Goal: Task Accomplishment & Management: Manage account settings

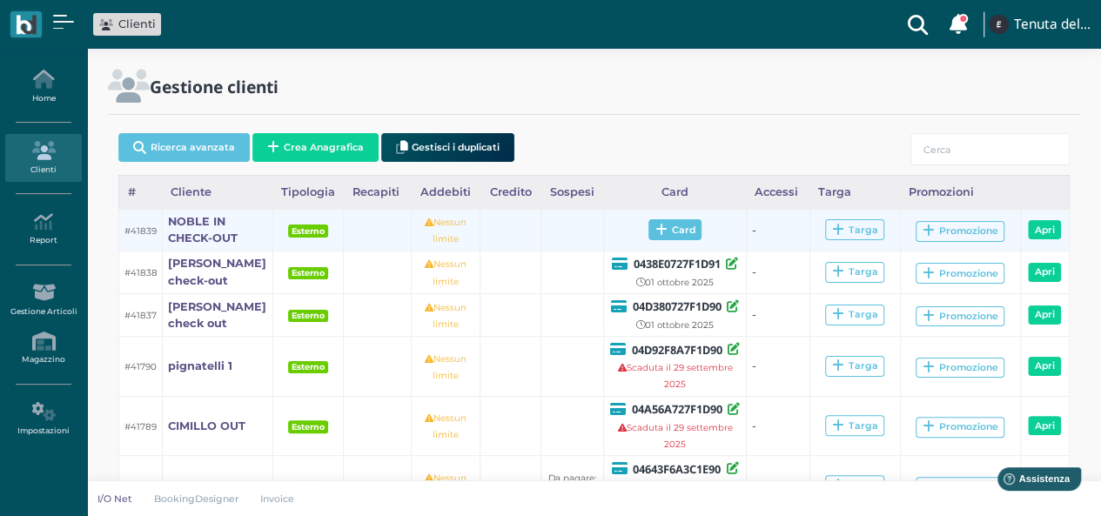
click at [672, 232] on span "Card" at bounding box center [674, 229] width 53 height 21
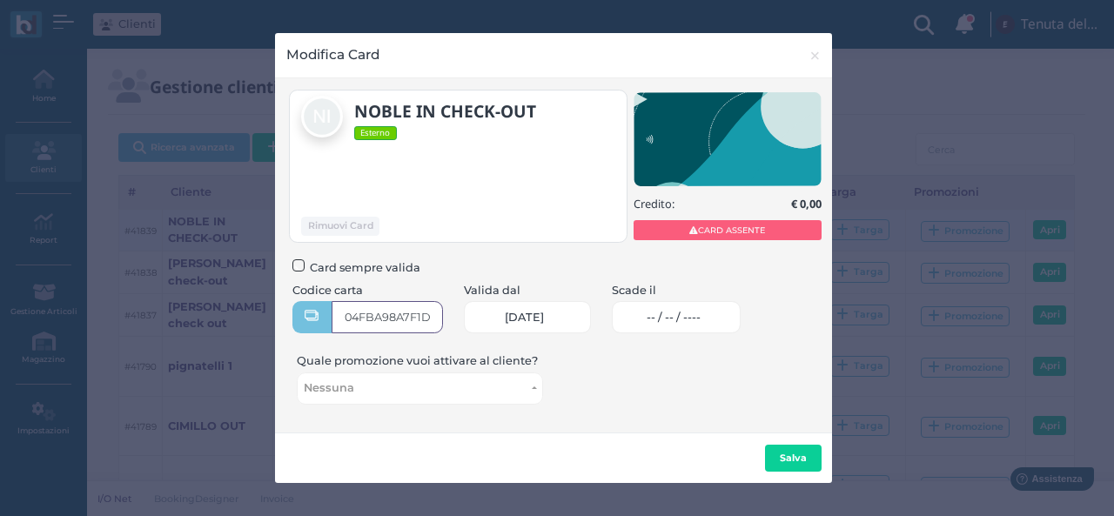
type input "04FBA98A7F1D90"
click at [684, 311] on span "-- / -- / ----" at bounding box center [674, 318] width 54 height 14
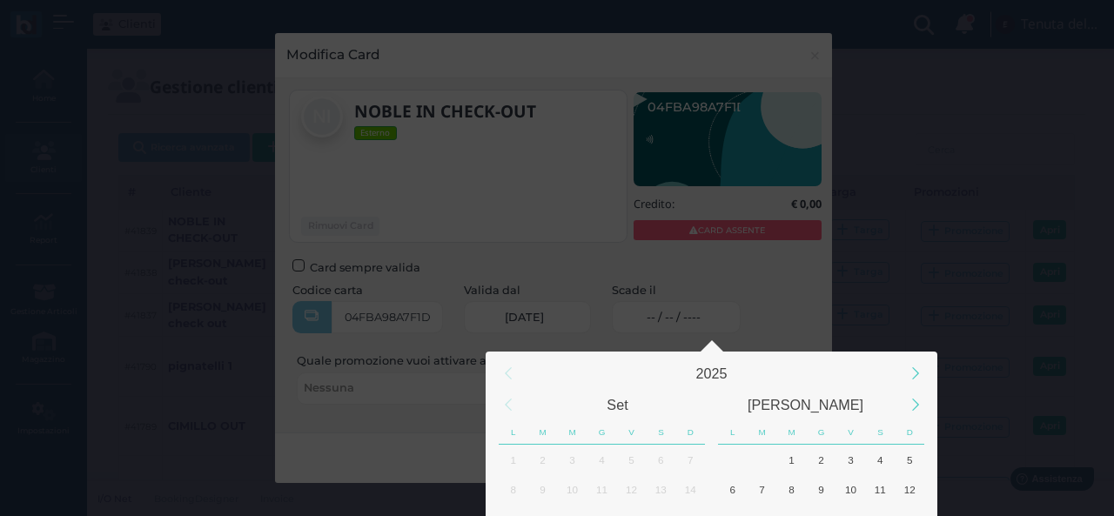
scroll to position [163, 0]
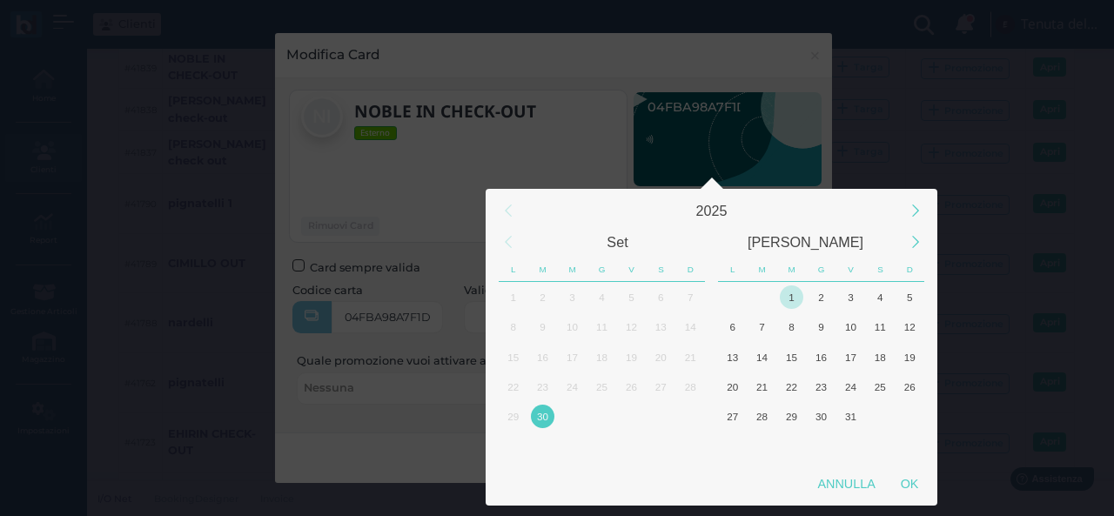
click at [790, 293] on div "1" at bounding box center [792, 298] width 24 height 24
click at [914, 480] on div "OK" at bounding box center [910, 483] width 44 height 31
type input "01/10/2025"
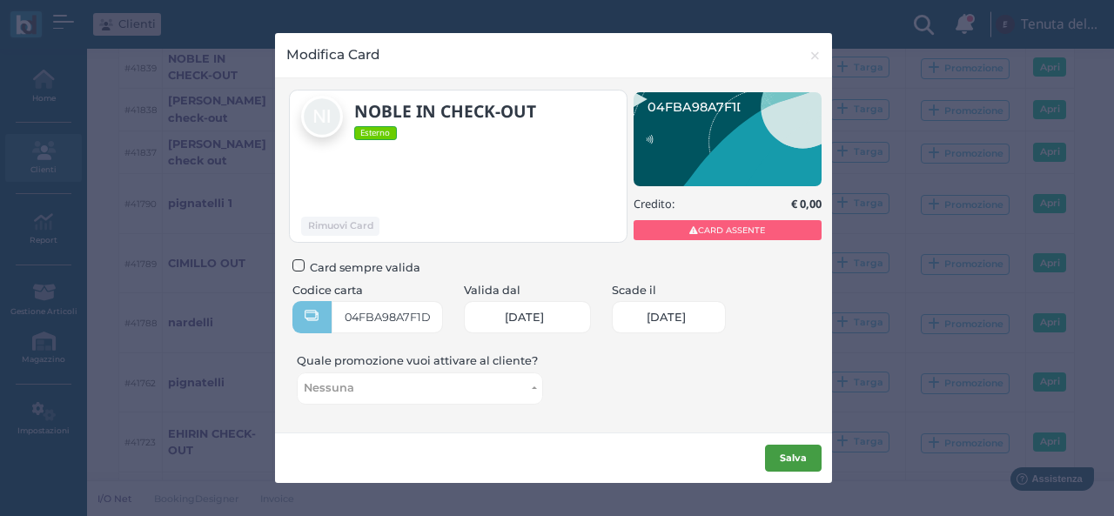
scroll to position [0, 70]
click at [799, 459] on b "Salva" at bounding box center [793, 458] width 27 height 12
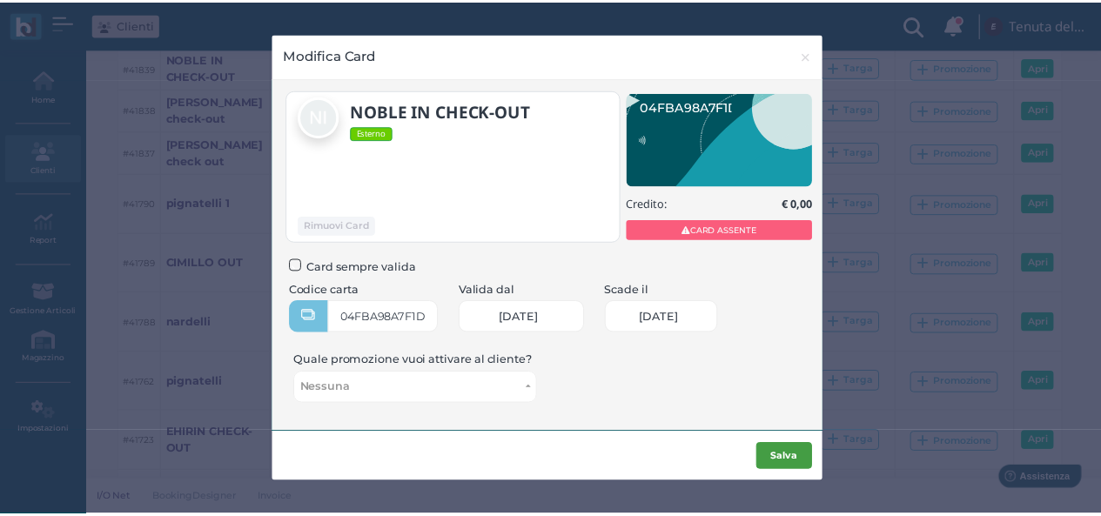
scroll to position [0, 0]
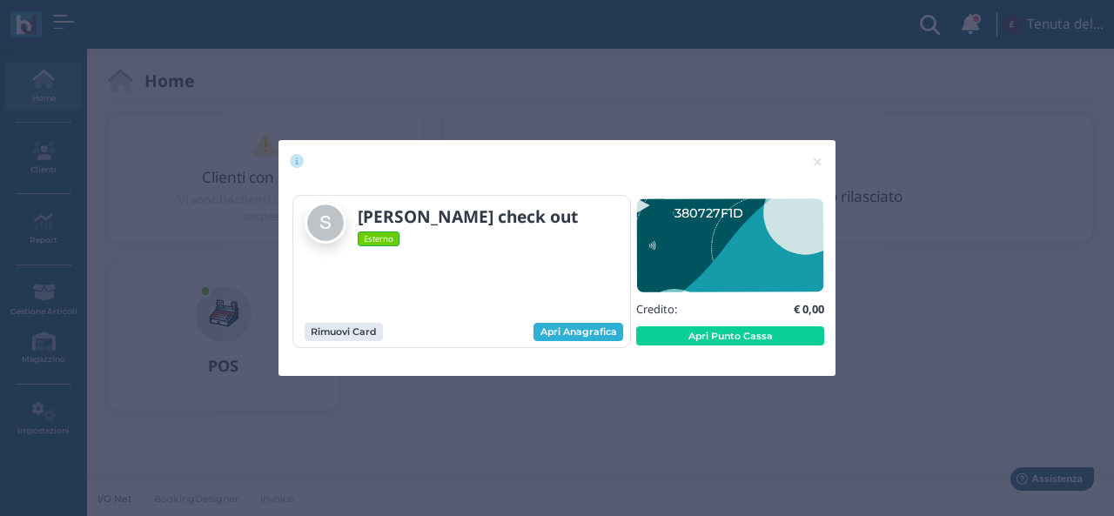
click at [581, 328] on link "Apri Anagrafica" at bounding box center [579, 332] width 90 height 19
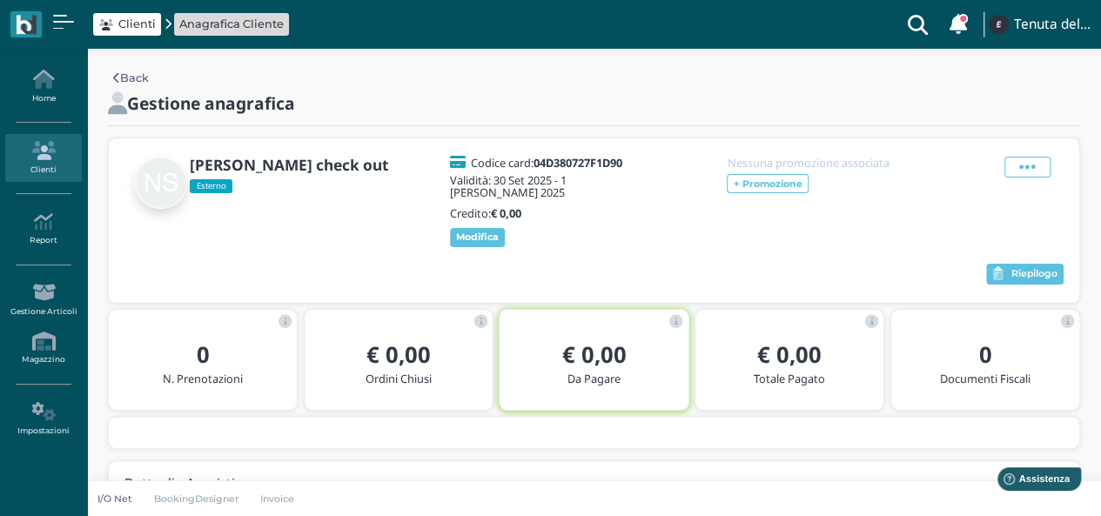
scroll to position [66, 0]
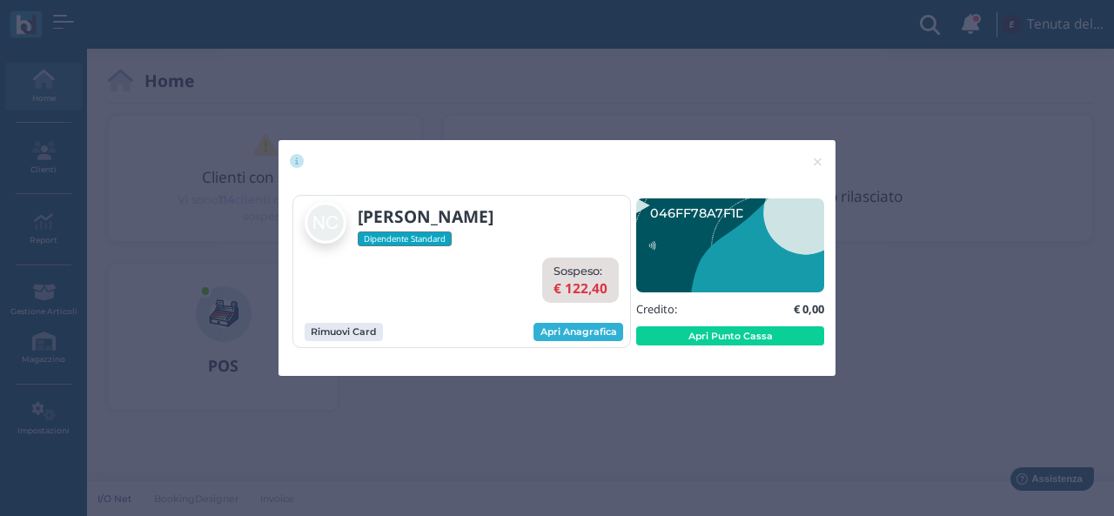
click at [604, 328] on link "Apri Anagrafica" at bounding box center [579, 332] width 90 height 19
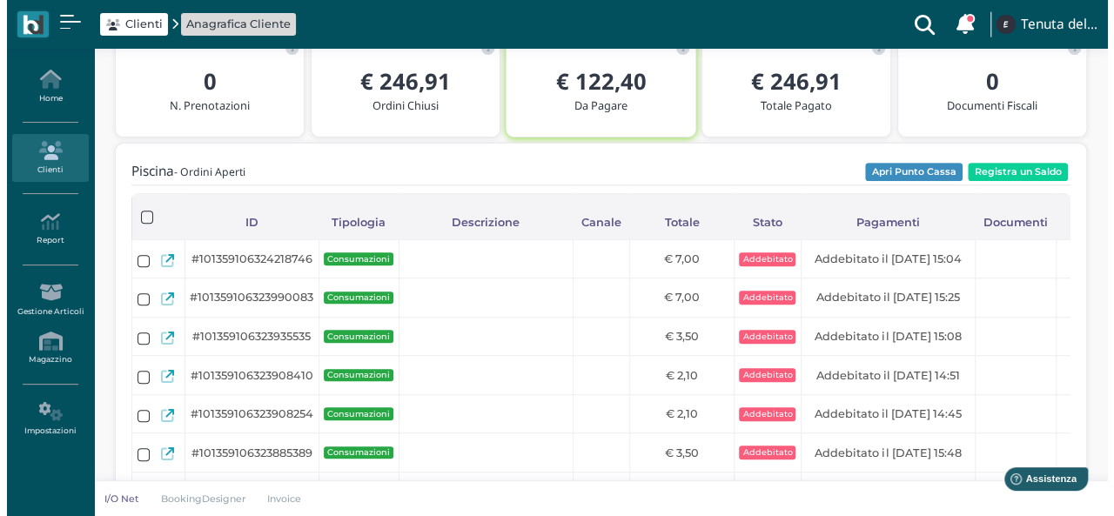
scroll to position [87, 0]
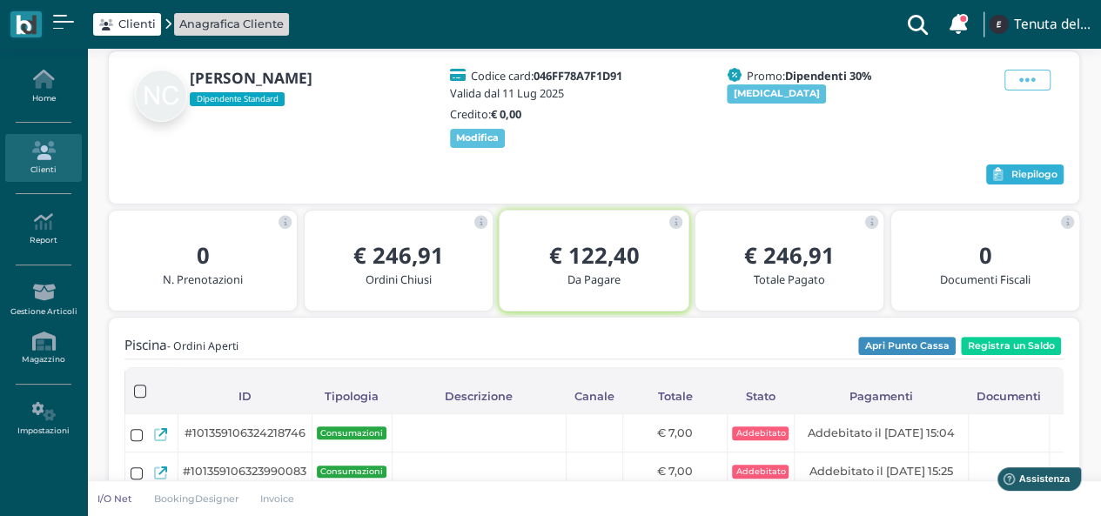
click at [1014, 171] on span "Riepilogo" at bounding box center [1034, 175] width 46 height 12
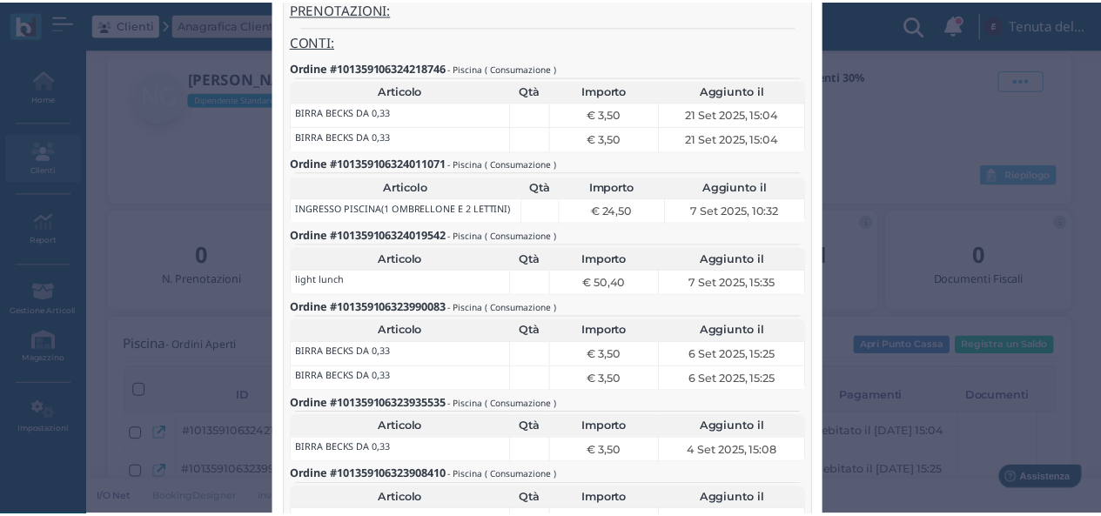
scroll to position [0, 0]
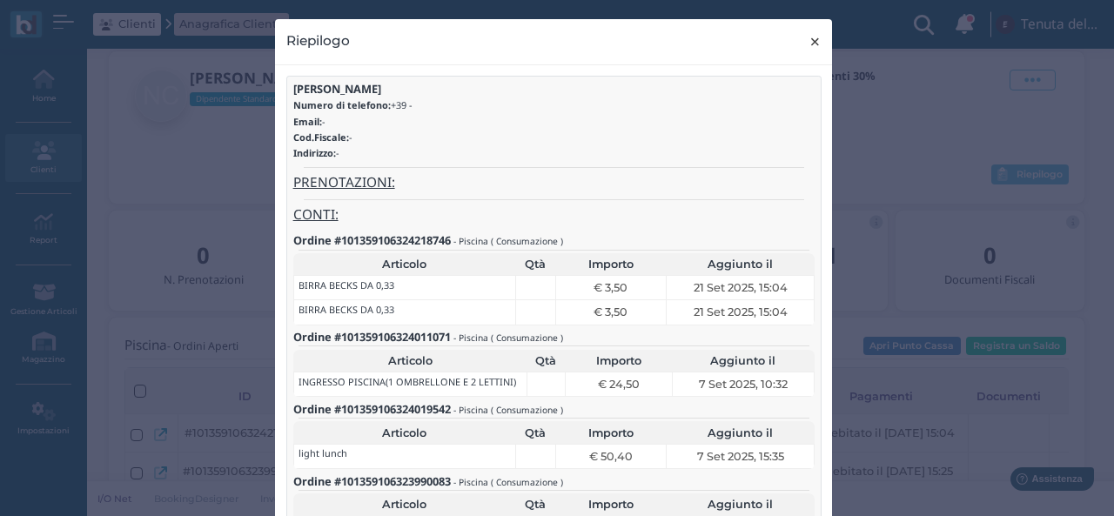
click at [809, 33] on span "×" at bounding box center [815, 41] width 13 height 23
